Goal: Transaction & Acquisition: Purchase product/service

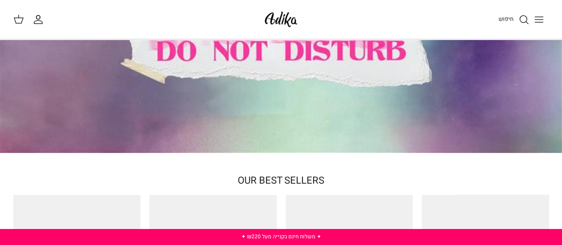
scroll to position [89, 0]
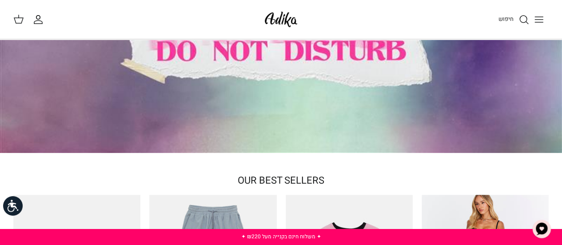
click at [538, 24] on icon "Toggle menu" at bounding box center [538, 19] width 11 height 11
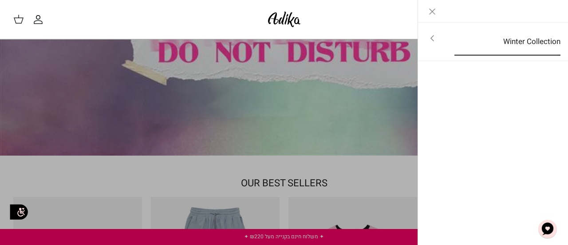
click at [534, 48] on link "Winter Collection" at bounding box center [508, 42] width 122 height 28
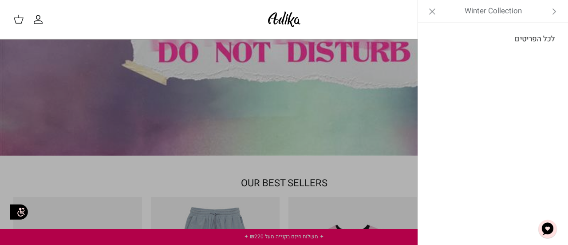
click at [541, 37] on link "לכל הפריטים" at bounding box center [494, 39] width 142 height 22
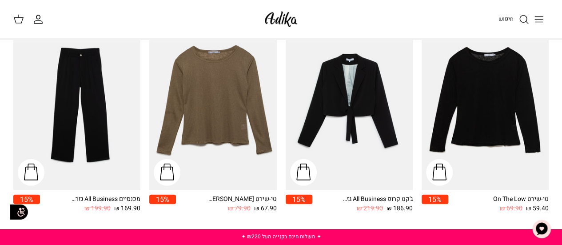
scroll to position [1021, 0]
